Goal: Information Seeking & Learning: Learn about a topic

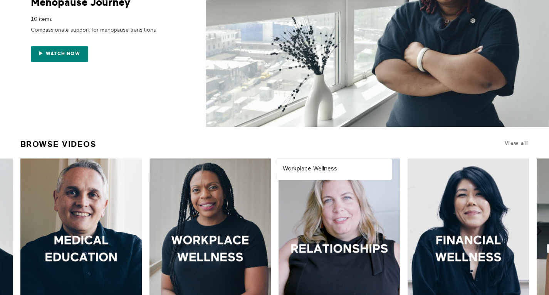
scroll to position [4, 0]
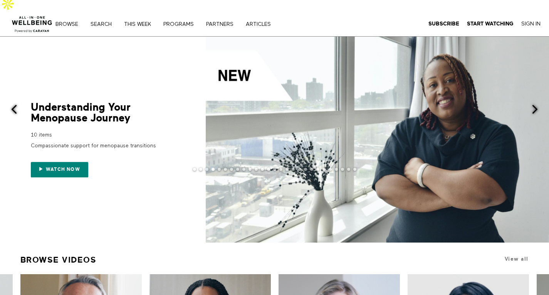
click at [64, 168] on div at bounding box center [274, 175] width 549 height 15
click at [60, 166] on span "Watch now" at bounding box center [63, 168] width 34 height 5
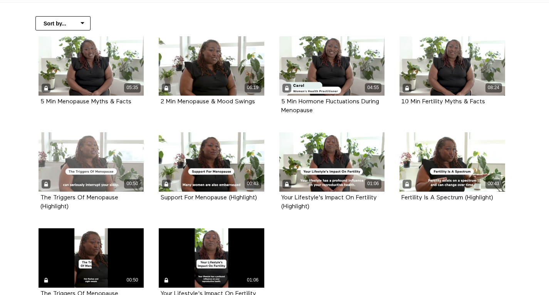
scroll to position [175, 0]
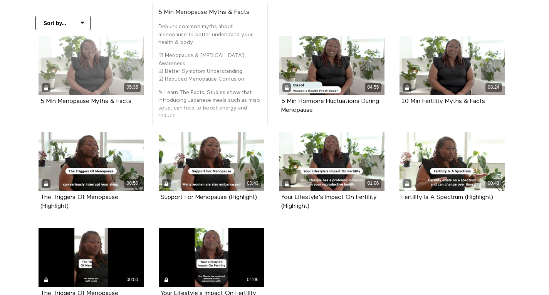
click at [70, 67] on div "05:35" at bounding box center [92, 65] width 106 height 59
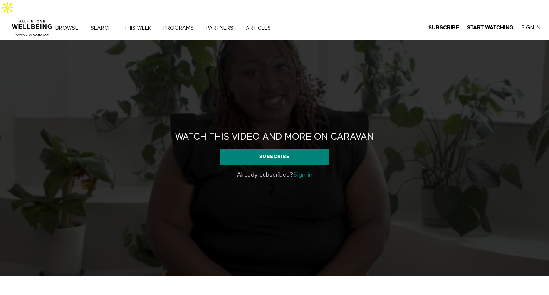
click at [306, 172] on link "Sign in" at bounding box center [302, 175] width 19 height 6
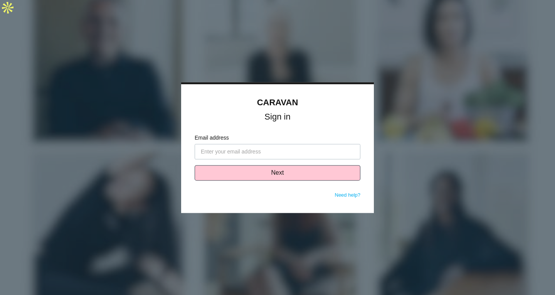
click at [348, 95] on body "CARAVAN Sign in Email address Next Need help? Password Sign in Don't know your …" at bounding box center [277, 147] width 555 height 295
click at [280, 148] on input "Email address" at bounding box center [278, 151] width 166 height 15
paste input "zikea@wellness360.co"
type input "zikea@wellness360.co"
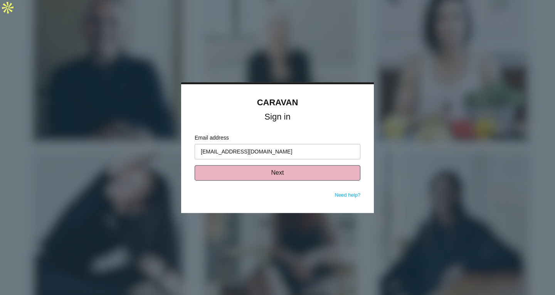
click at [216, 173] on button "Next" at bounding box center [278, 172] width 166 height 15
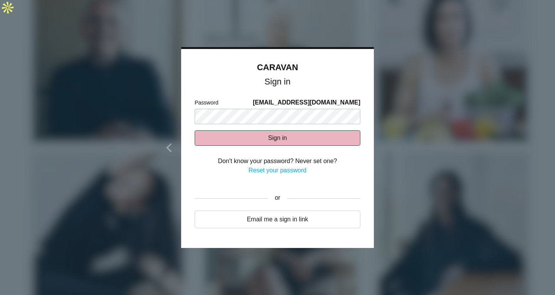
click at [256, 138] on button "Sign in" at bounding box center [278, 137] width 166 height 15
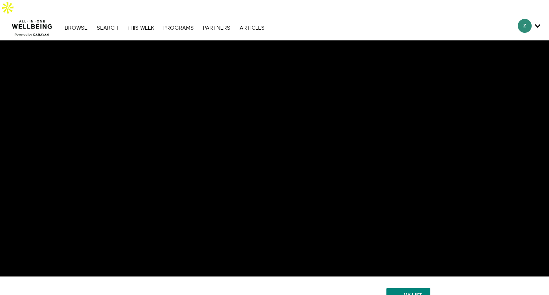
scroll to position [258, 0]
click at [99, 25] on link "Search" at bounding box center [107, 27] width 29 height 5
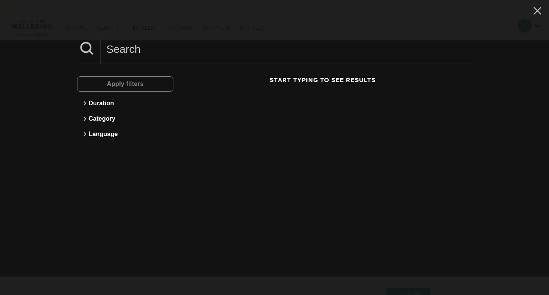
click at [83, 54] on icon at bounding box center [86, 48] width 19 height 19
click at [129, 55] on input at bounding box center [287, 49] width 372 height 21
type input "[MEDICAL_DATA]"
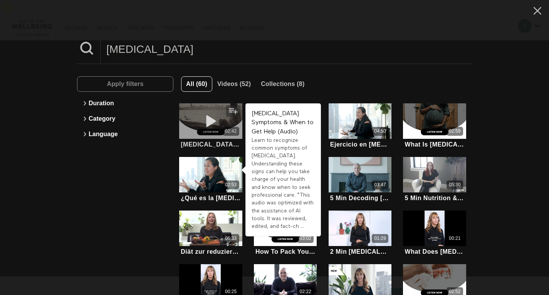
click at [213, 137] on div "02:42" at bounding box center [210, 120] width 63 height 35
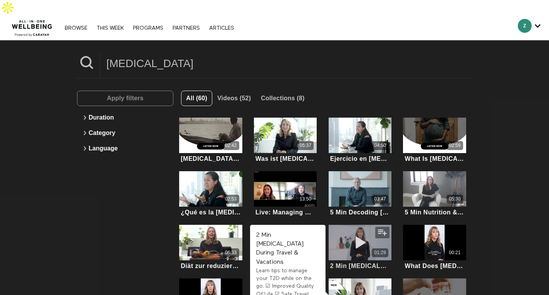
click at [358, 248] on div "01:29" at bounding box center [360, 252] width 63 height 9
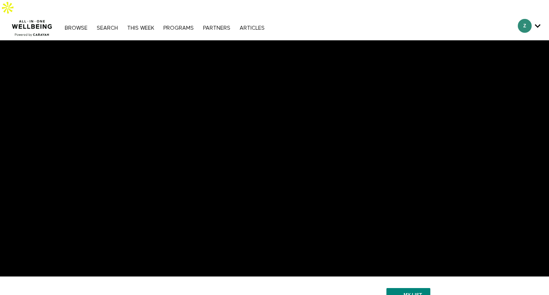
scroll to position [15, 0]
